Goal: Information Seeking & Learning: Learn about a topic

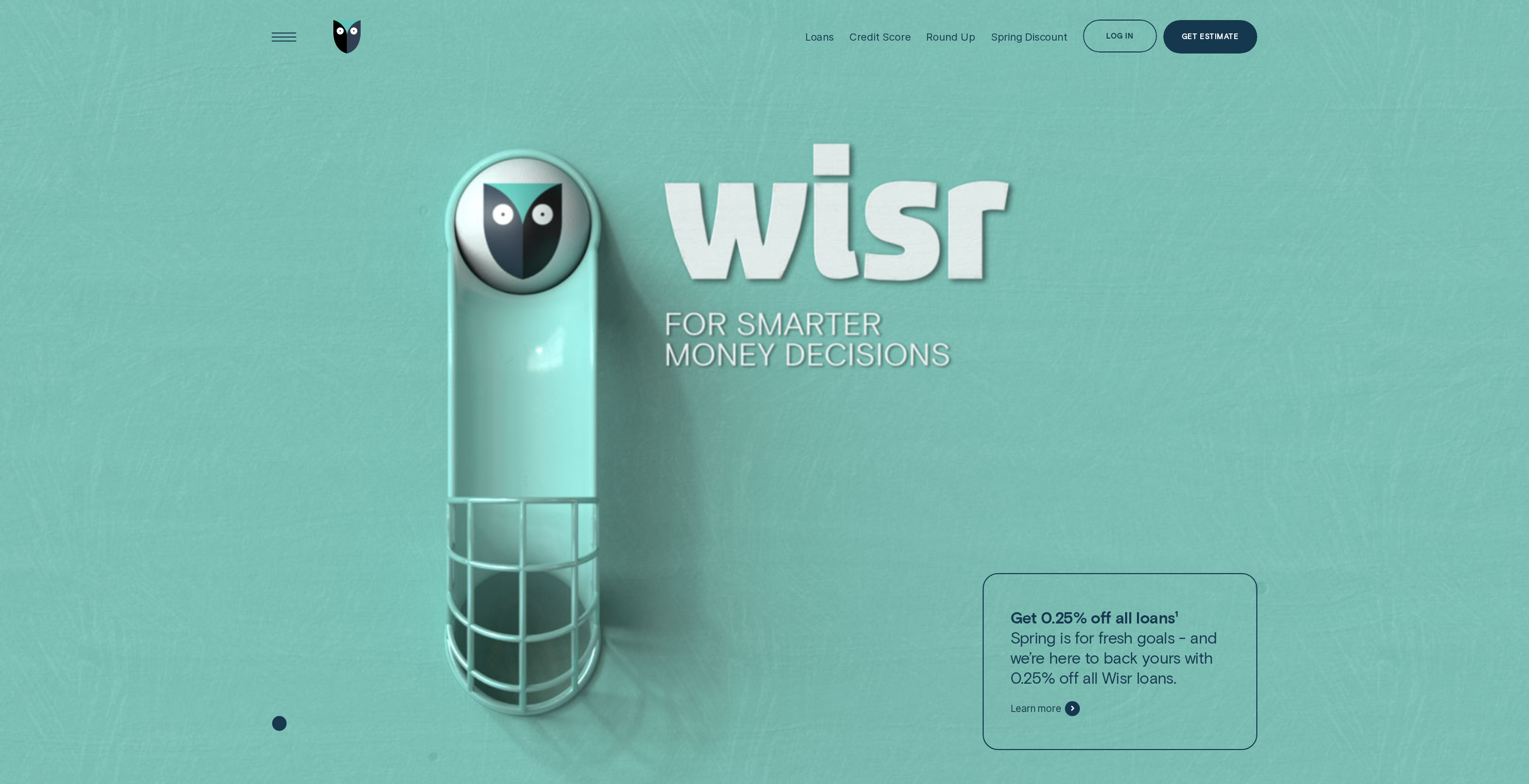
click at [832, 37] on div "Loans" at bounding box center [819, 37] width 29 height 13
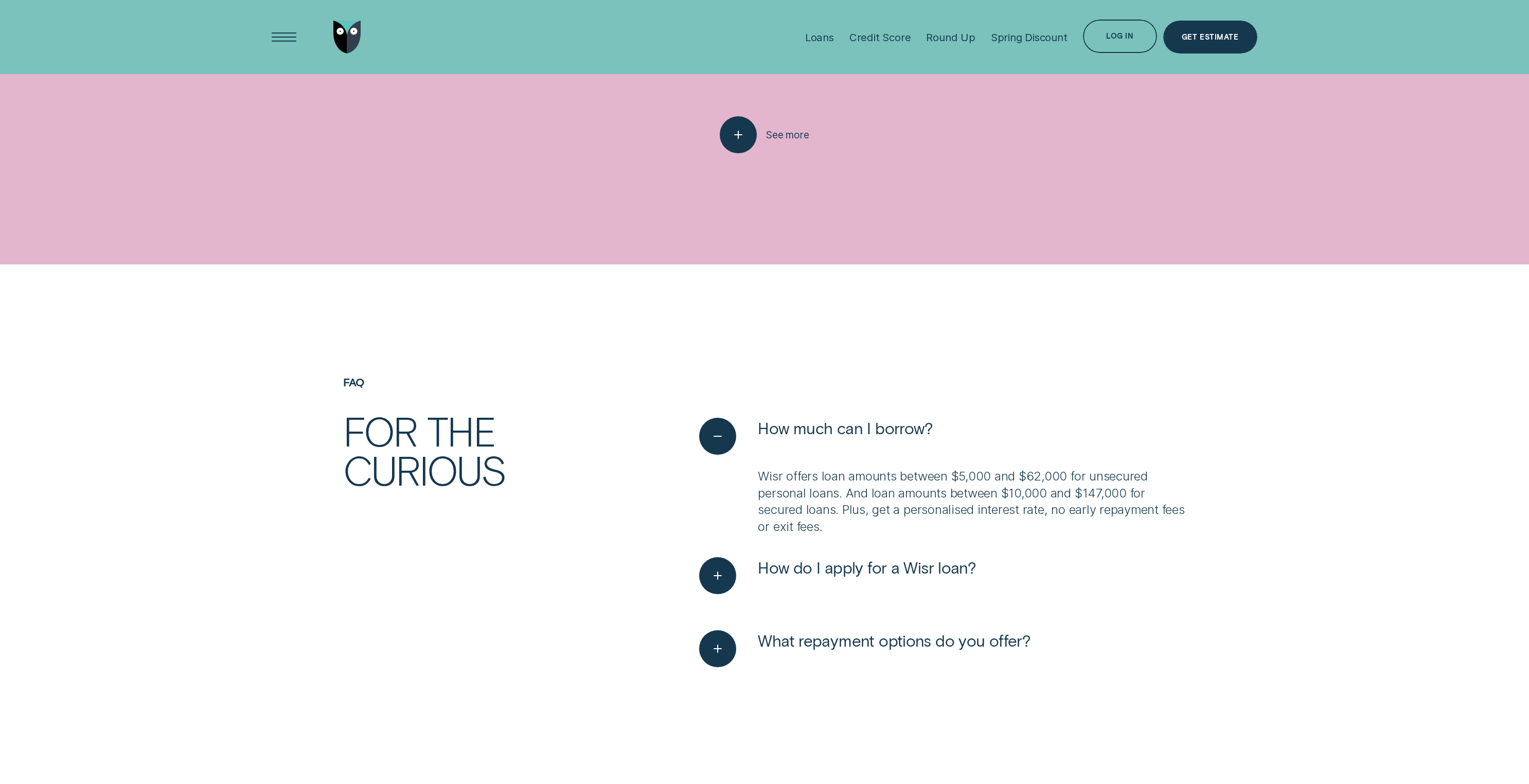
scroll to position [3255, 0]
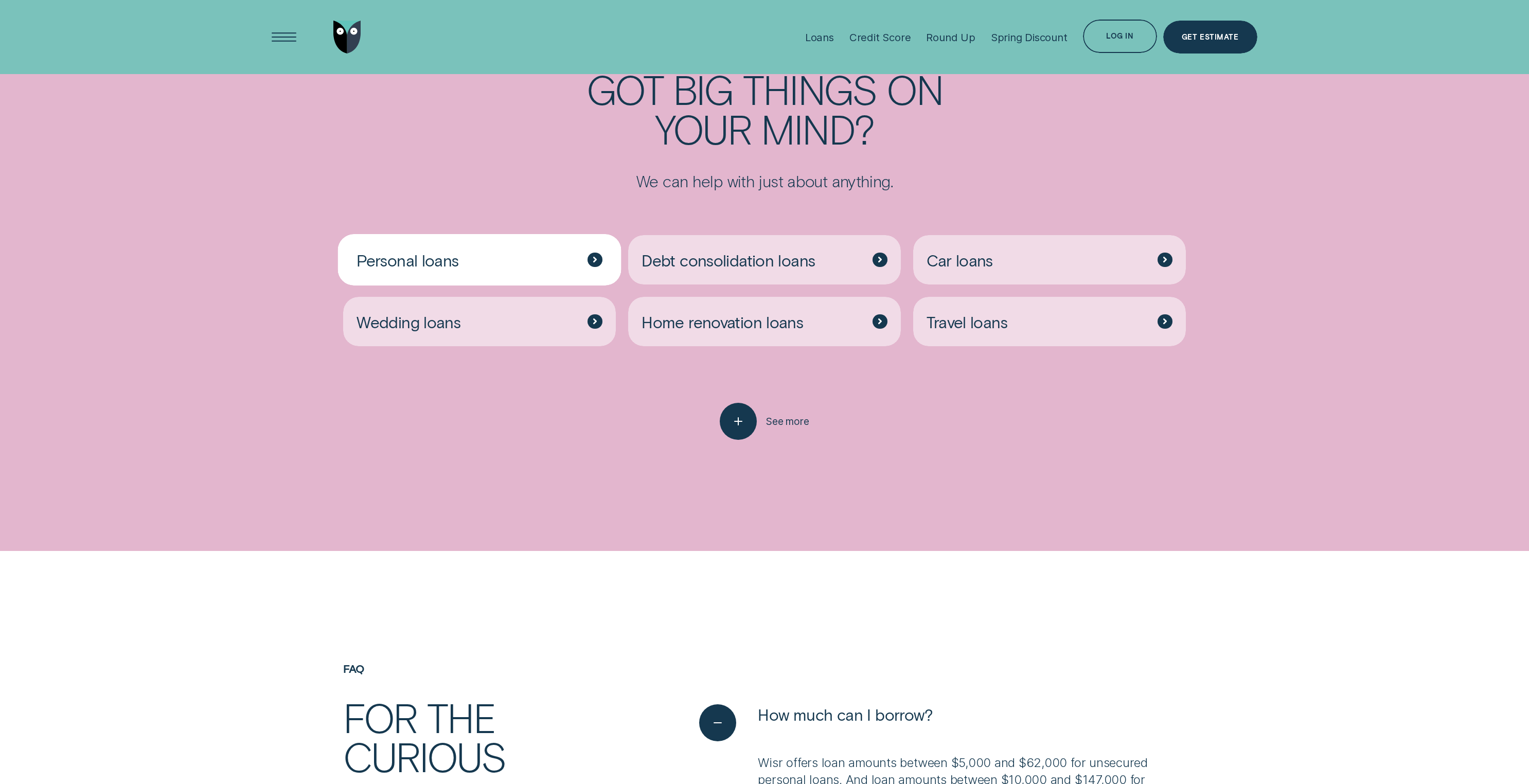
click at [531, 250] on div "Personal loans" at bounding box center [479, 259] width 272 height 49
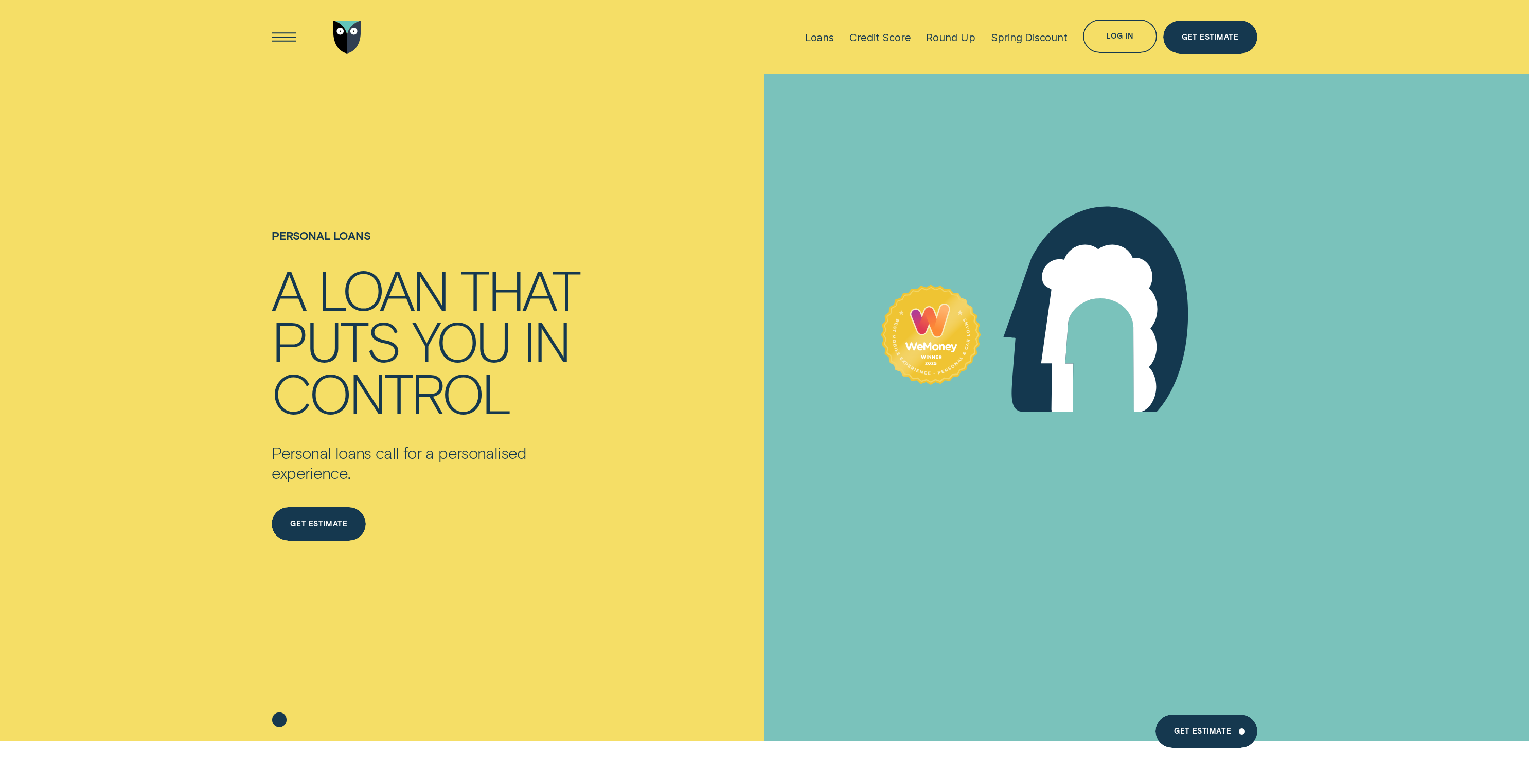
click at [820, 39] on div "Loans" at bounding box center [819, 37] width 29 height 13
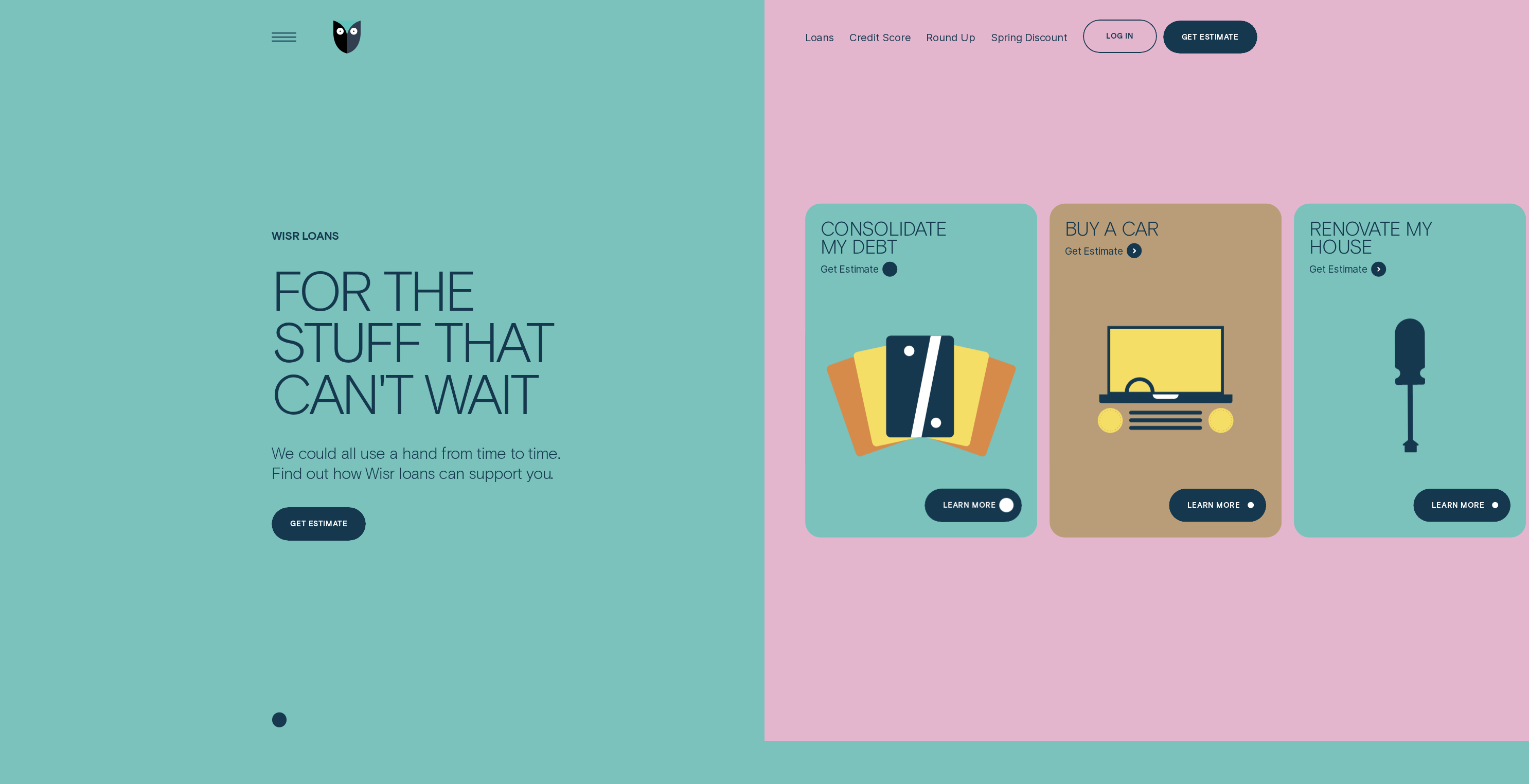
click at [965, 501] on div "Learn more" at bounding box center [973, 505] width 97 height 33
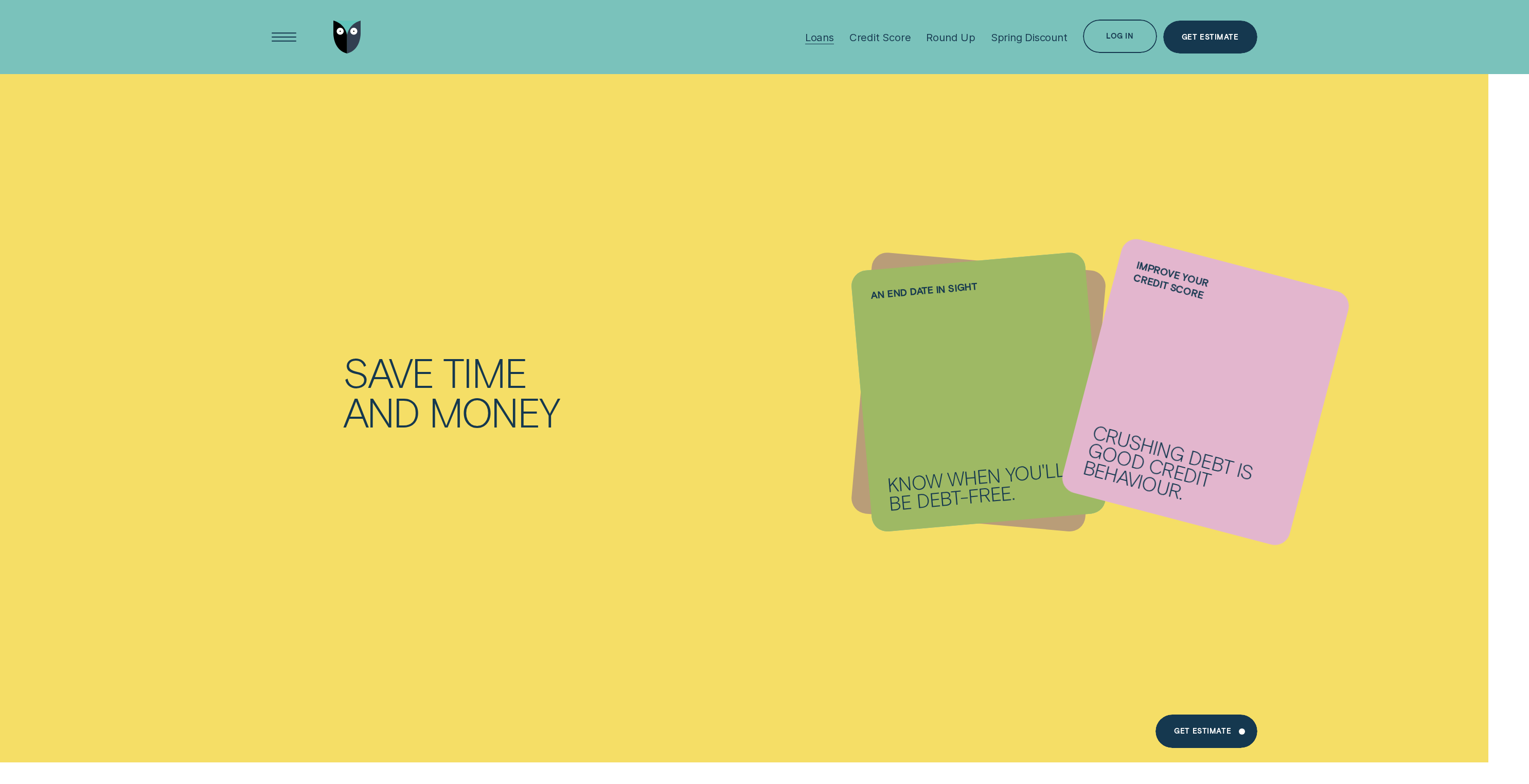
scroll to position [1005, 0]
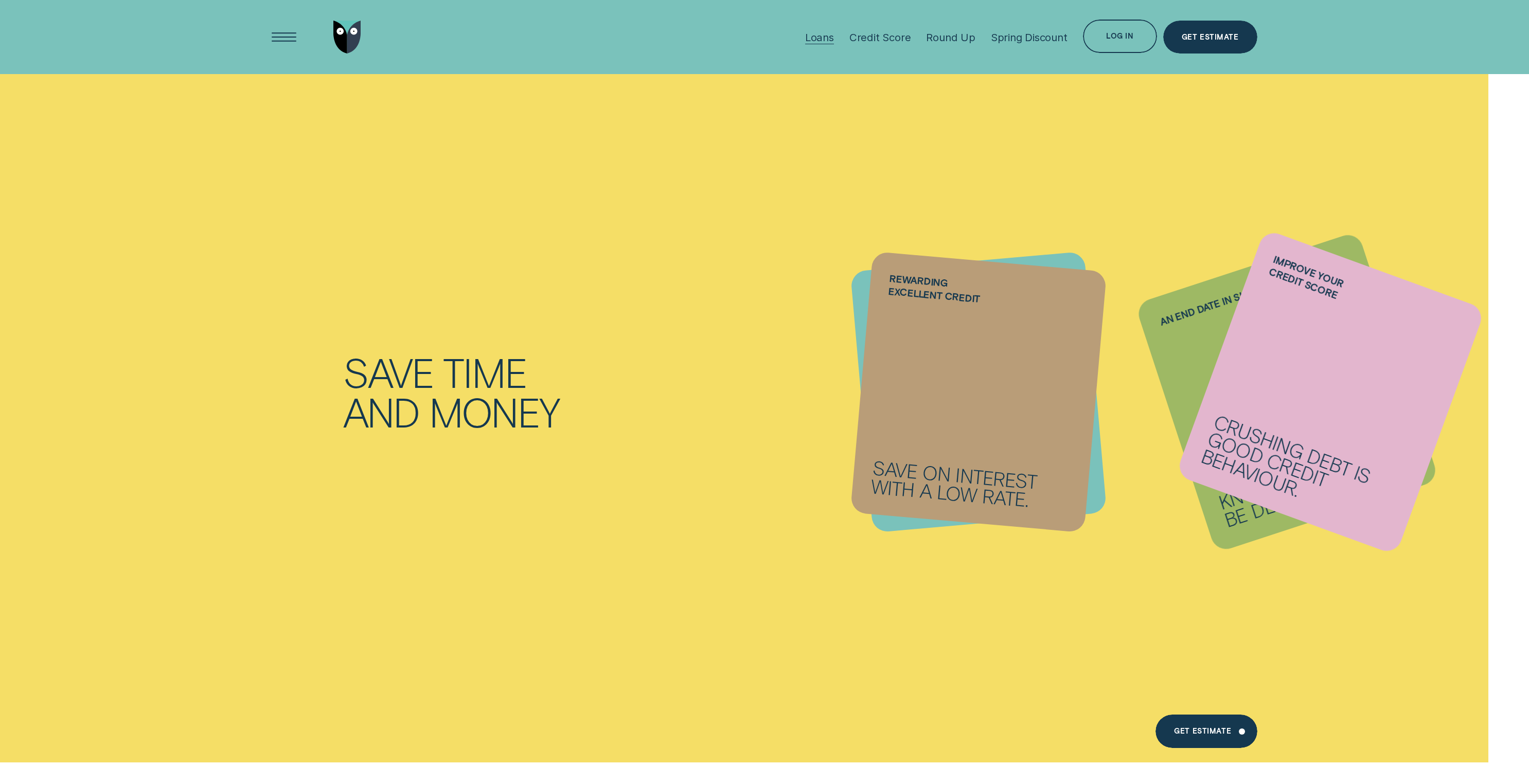
click at [817, 36] on div "Loans" at bounding box center [819, 37] width 29 height 13
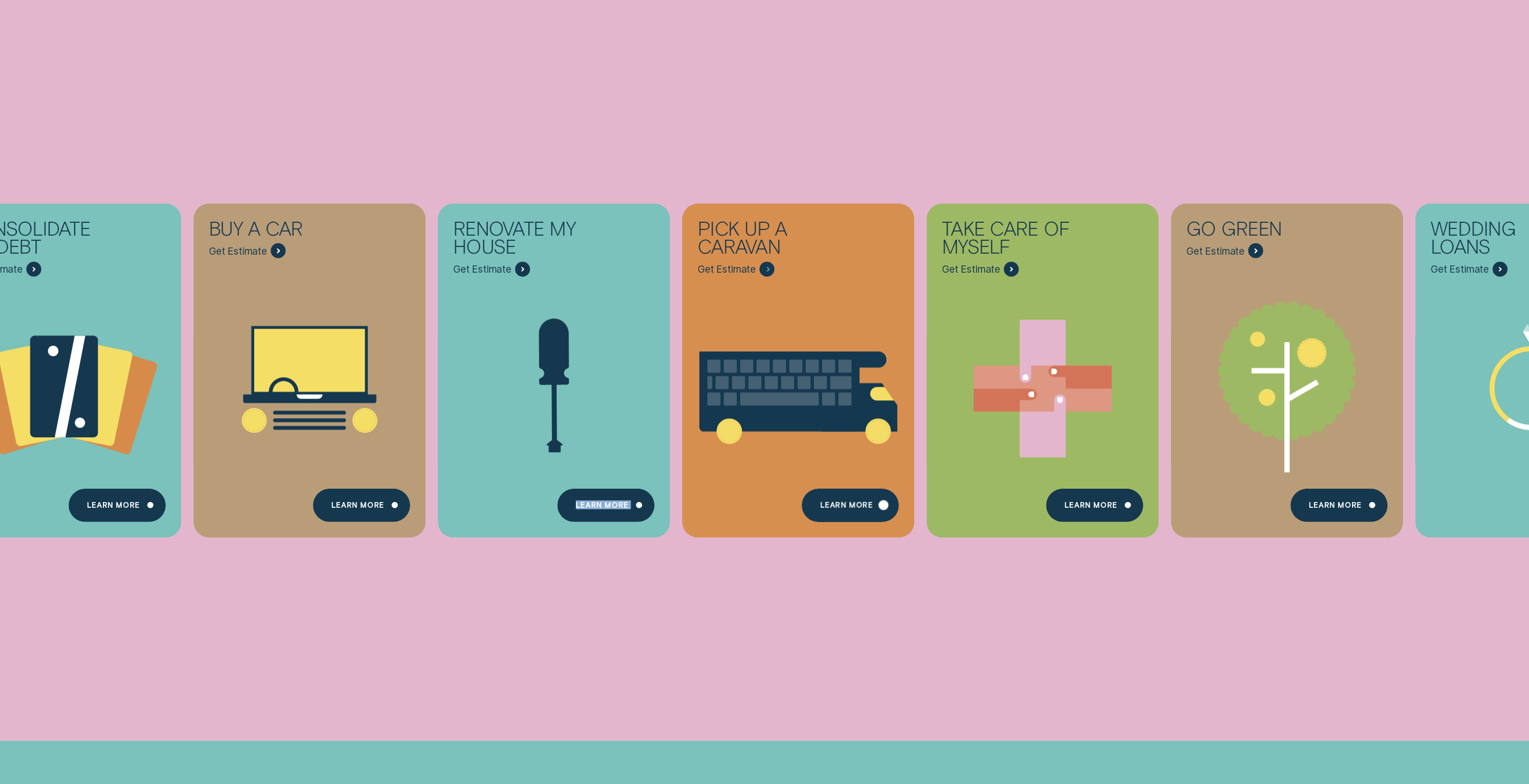
scroll to position [447, 0]
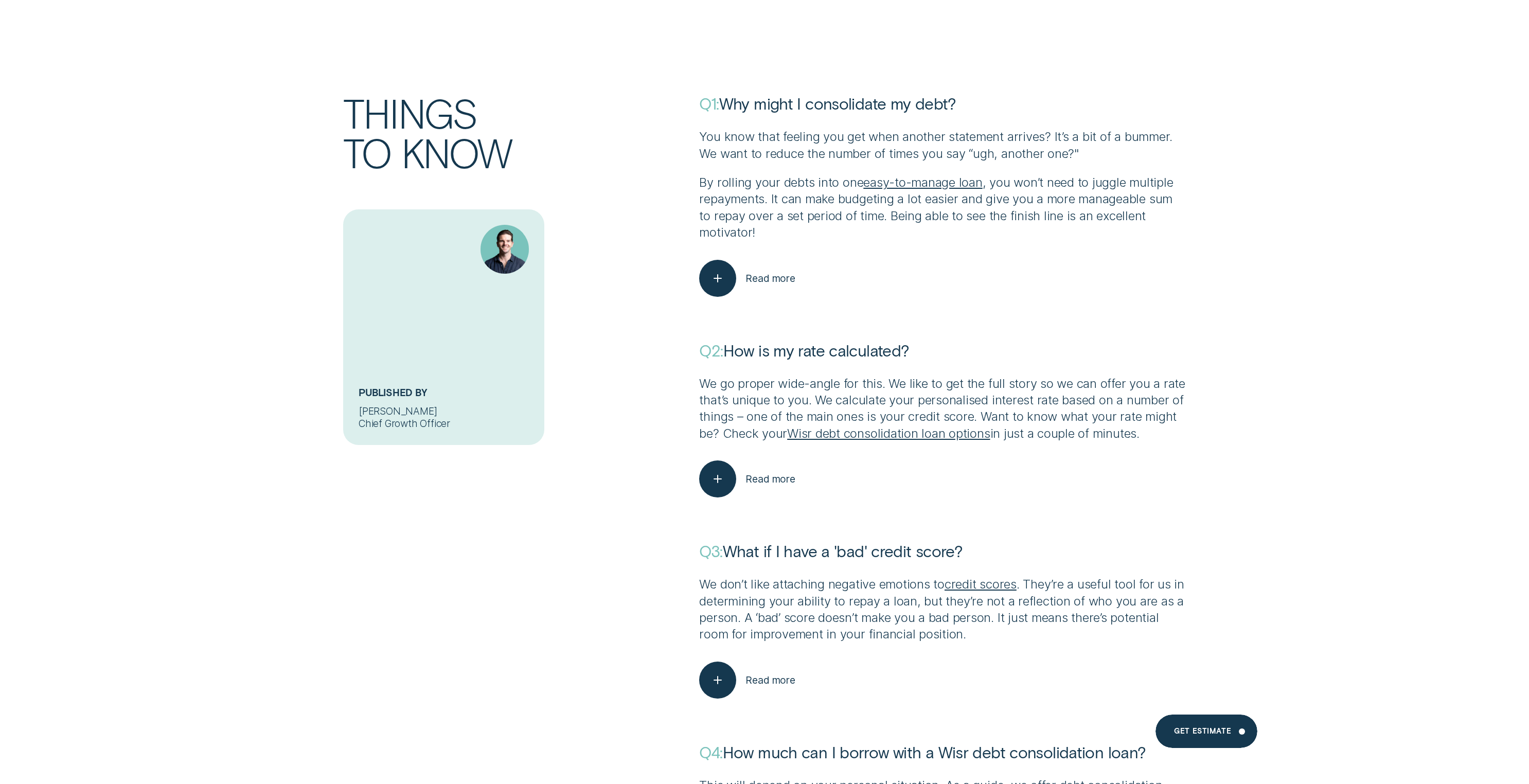
scroll to position [5888, 0]
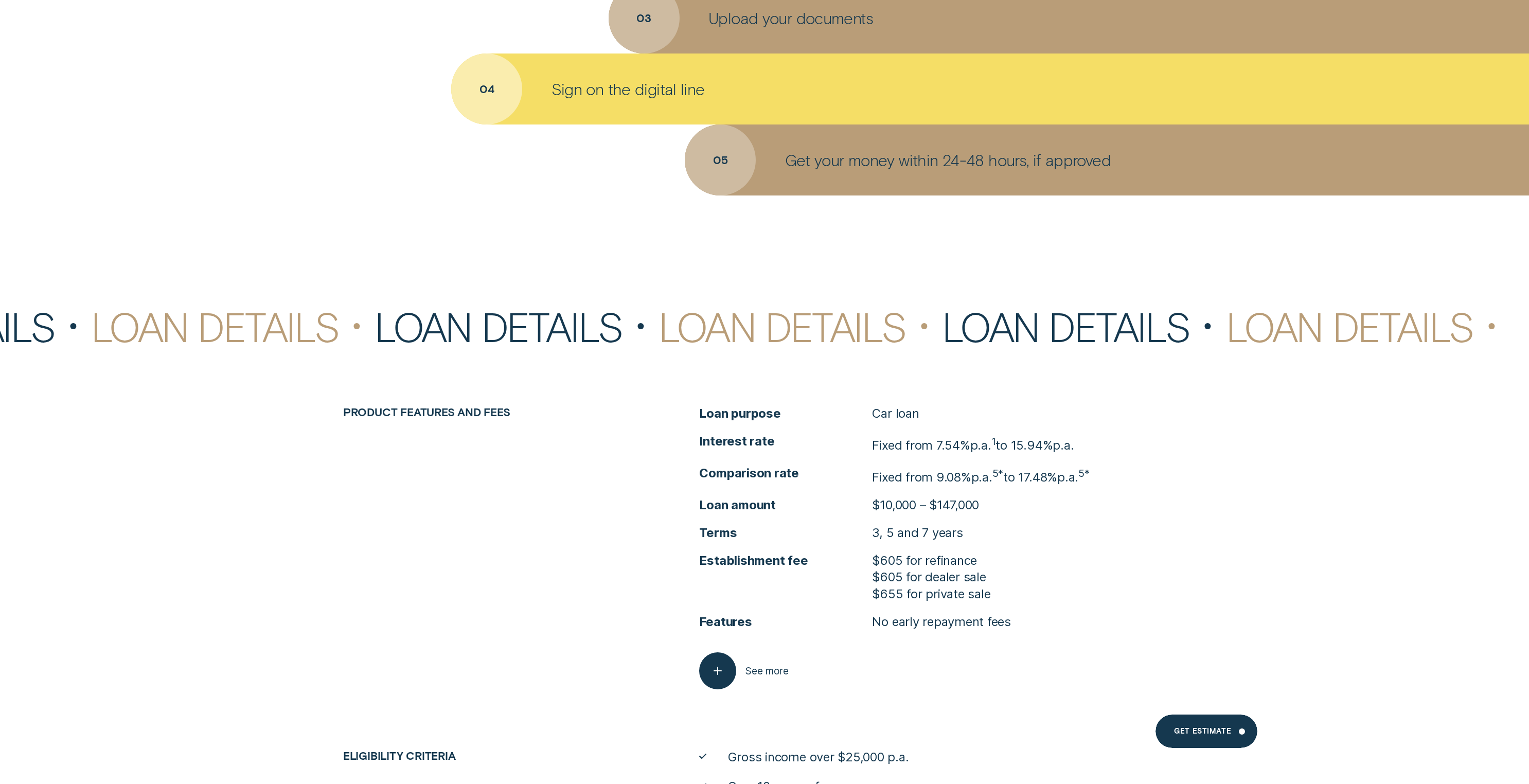
scroll to position [4349, 0]
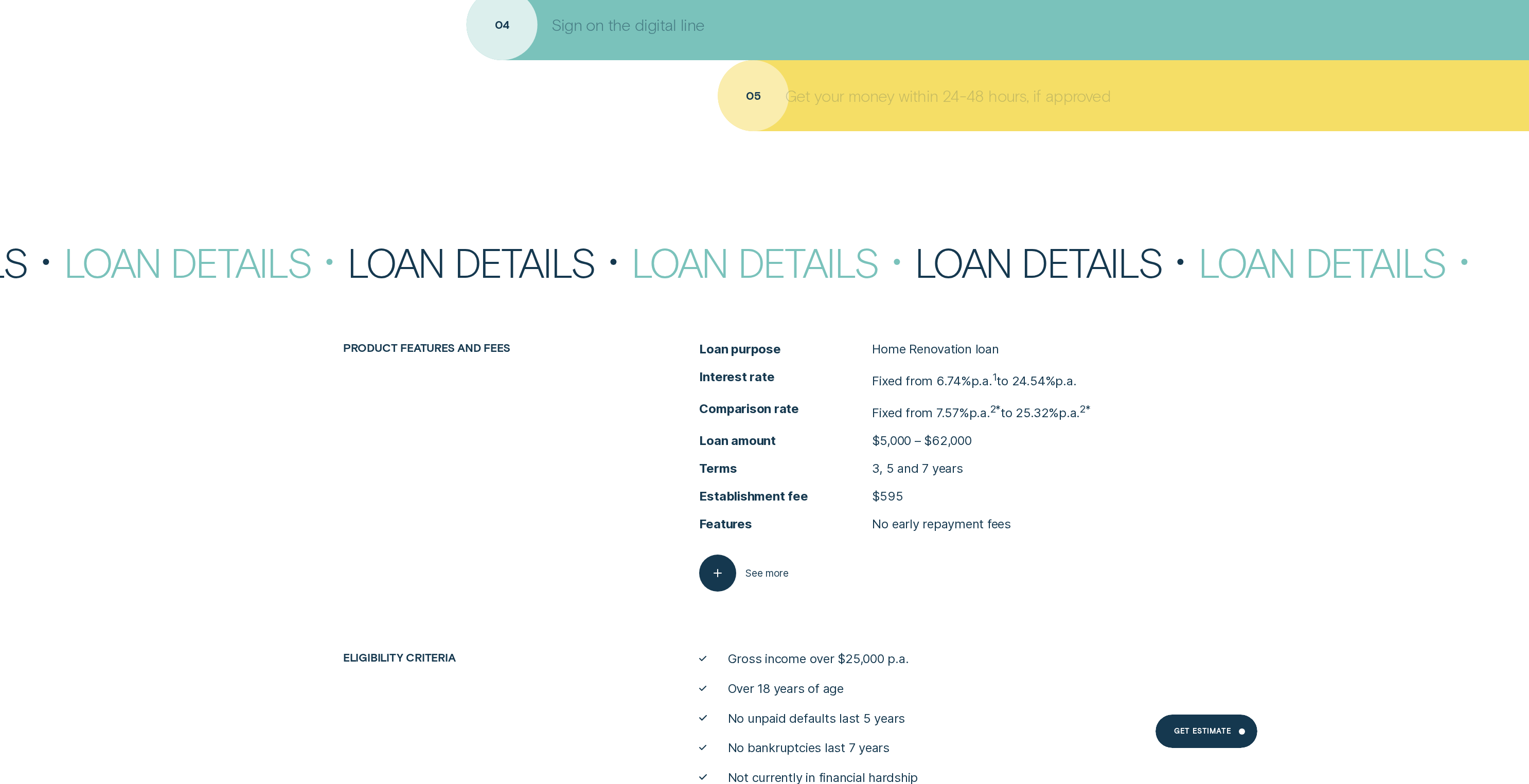
scroll to position [2654, 0]
